Goal: Information Seeking & Learning: Find specific fact

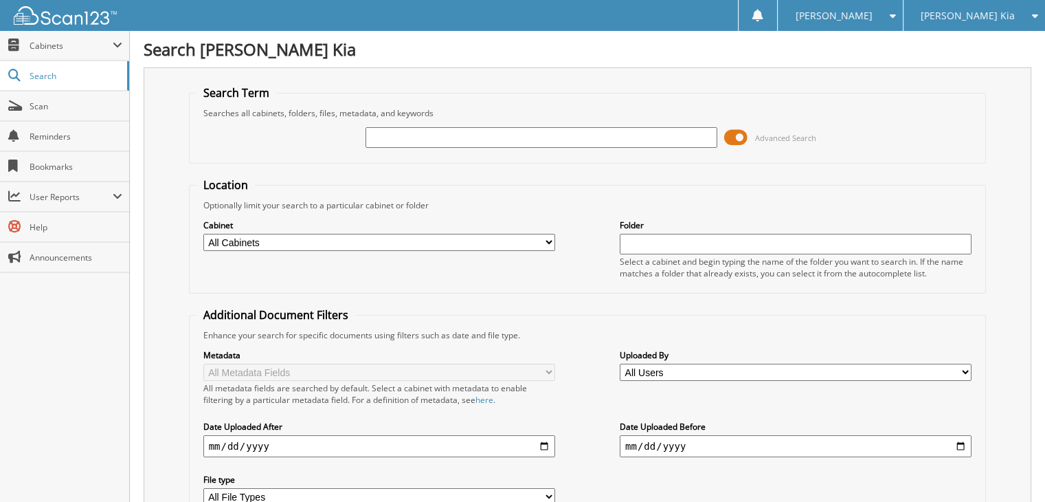
click at [473, 139] on input "text" at bounding box center [542, 137] width 352 height 21
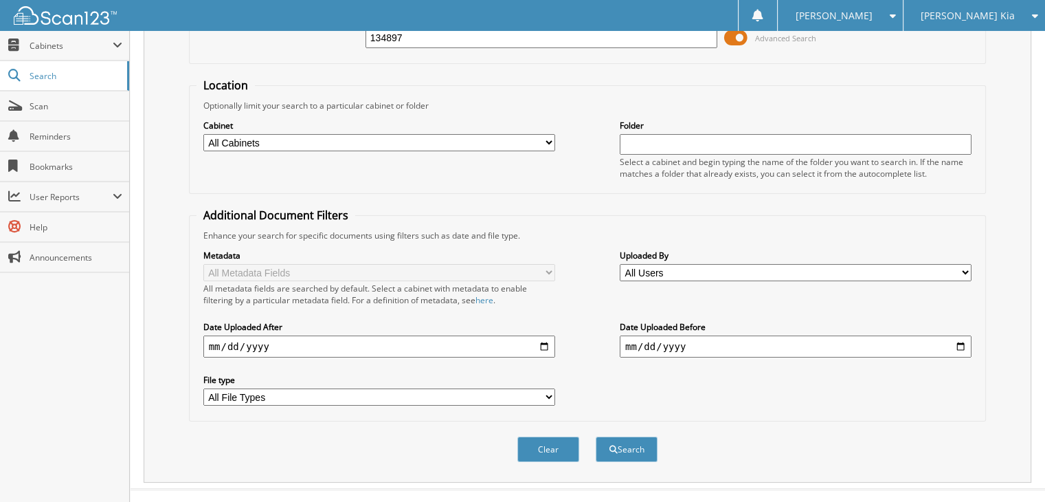
scroll to position [110, 0]
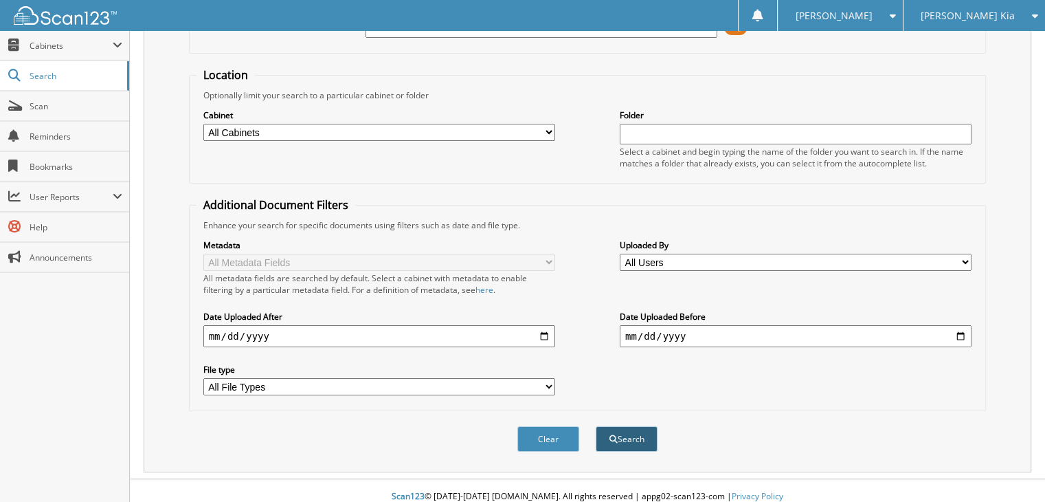
type input "134897"
click at [635, 428] on button "Search" at bounding box center [627, 438] width 62 height 25
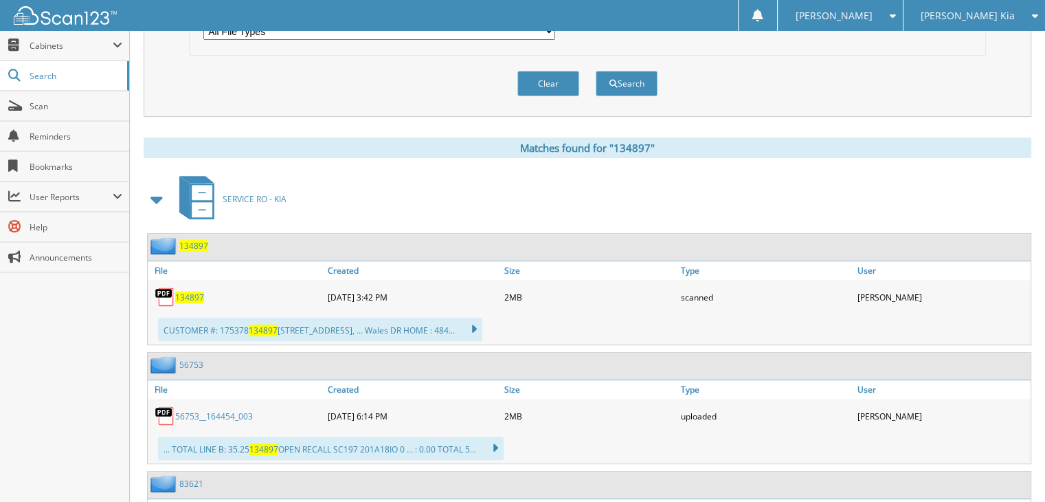
scroll to position [481, 0]
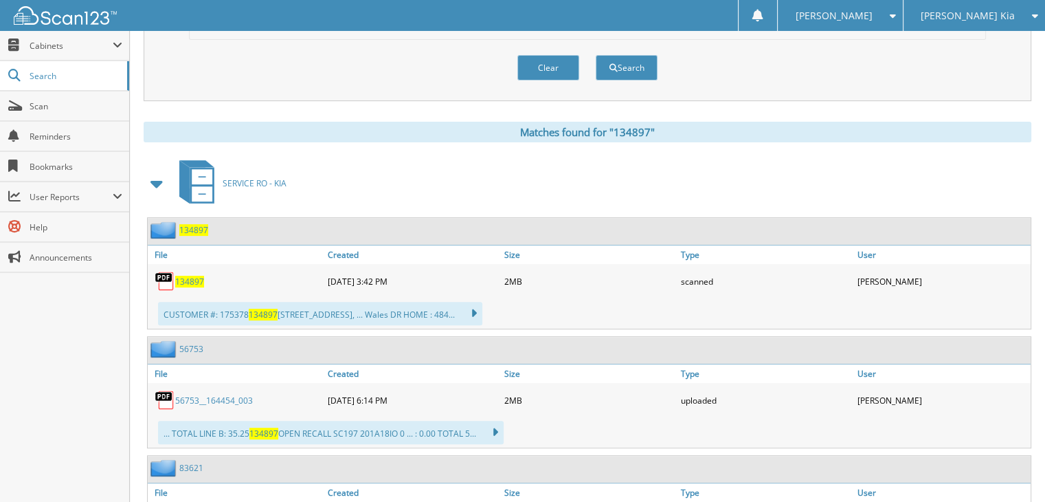
click at [198, 224] on span "134897" at bounding box center [193, 230] width 29 height 12
